Goal: Task Accomplishment & Management: Use online tool/utility

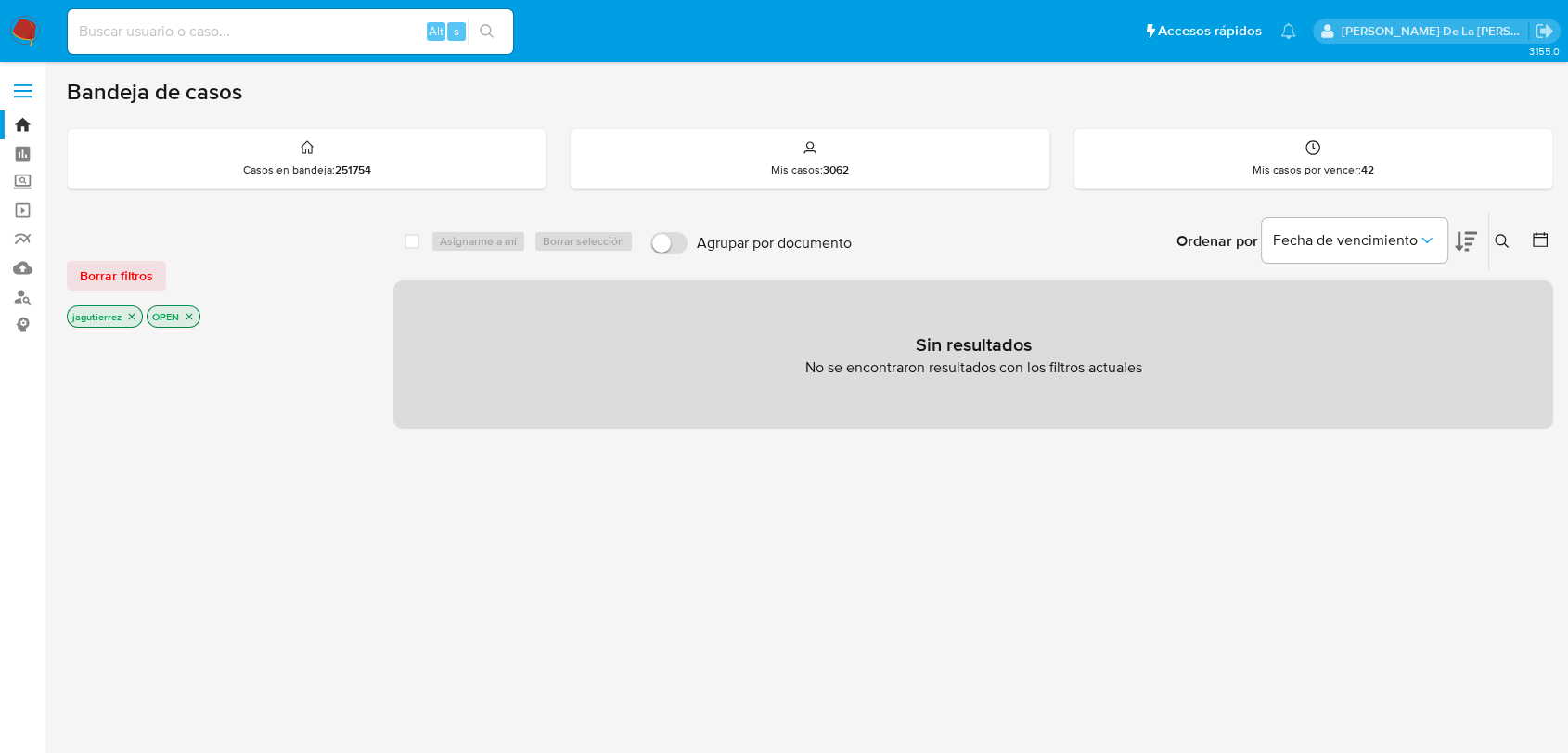
click at [132, 313] on icon "close-filter" at bounding box center [131, 316] width 11 height 11
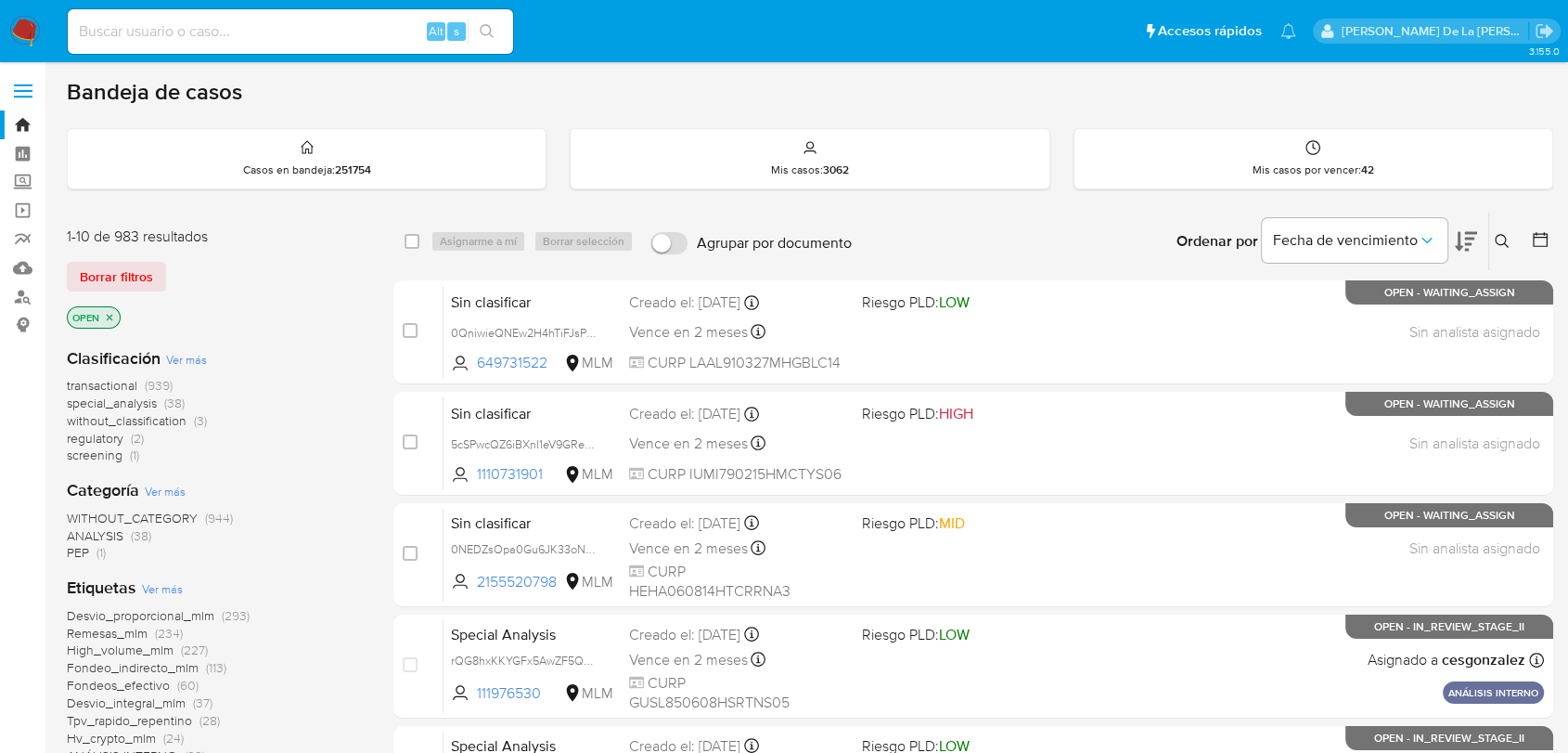
click at [104, 451] on span "screening" at bounding box center [94, 454] width 56 height 19
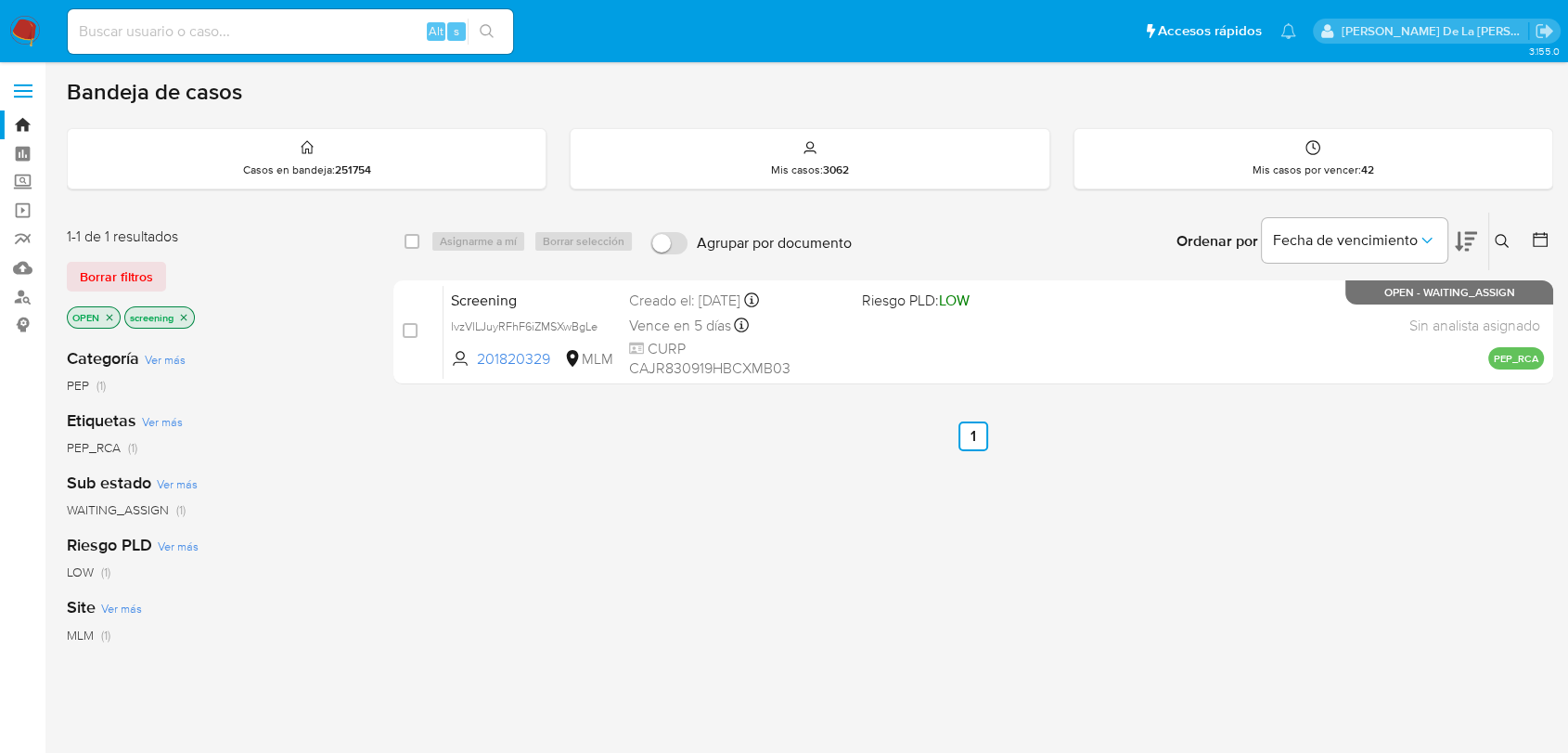
click at [6, 39] on nav "Pausado Ver notificaciones Alt s Accesos rápidos Presiona las siguientes teclas…" at bounding box center [784, 31] width 1568 height 63
click at [15, 33] on img at bounding box center [25, 32] width 32 height 32
